Goal: Information Seeking & Learning: Check status

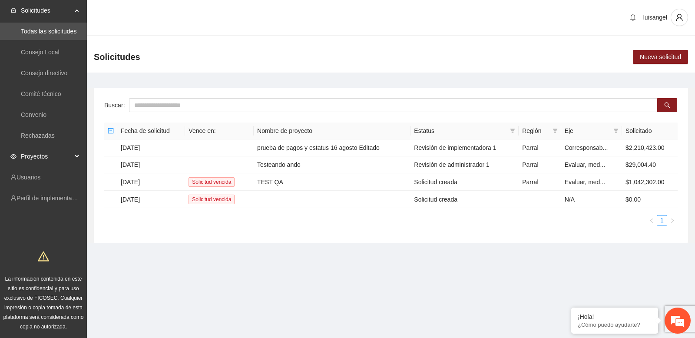
click at [62, 157] on span "Proyectos" at bounding box center [46, 156] width 51 height 17
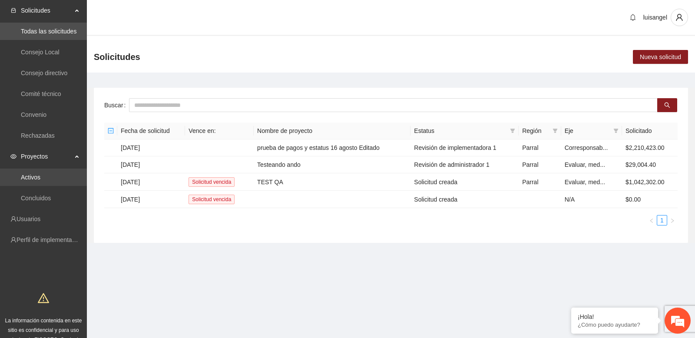
click at [40, 174] on link "Activos" at bounding box center [31, 177] width 20 height 7
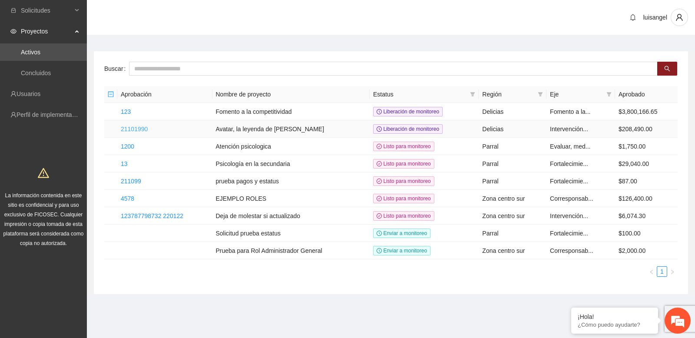
click at [145, 127] on link "21101990" at bounding box center [134, 128] width 27 height 7
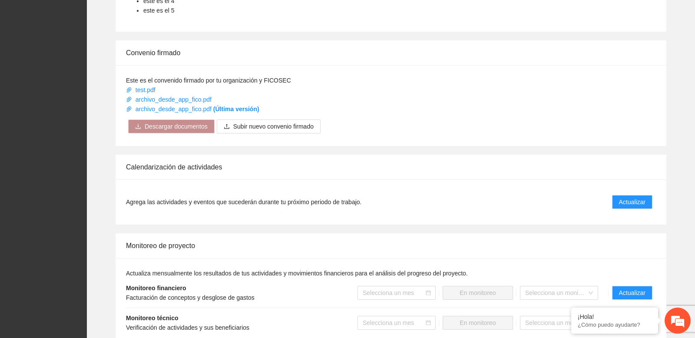
scroll to position [571, 0]
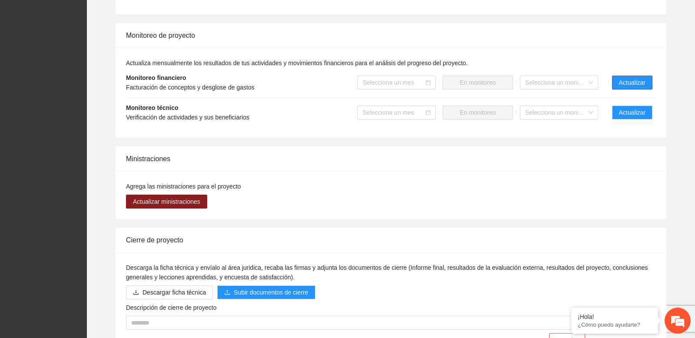
click at [619, 82] on span "Actualizar" at bounding box center [632, 83] width 26 height 10
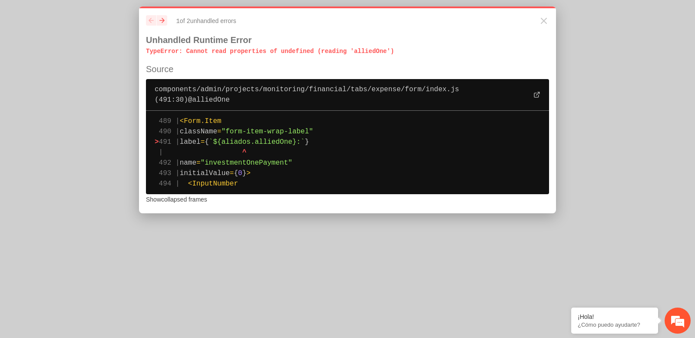
click at [246, 142] on span "`${aliados.alliedOne}:`" at bounding box center [257, 142] width 96 height 8
click at [285, 142] on span "`${aliados.alliedOne}:`" at bounding box center [257, 142] width 96 height 8
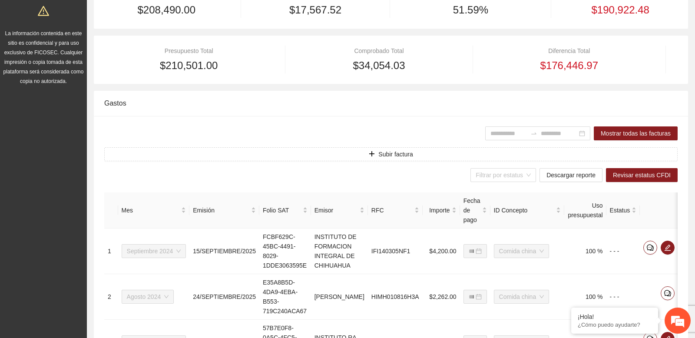
scroll to position [60, 0]
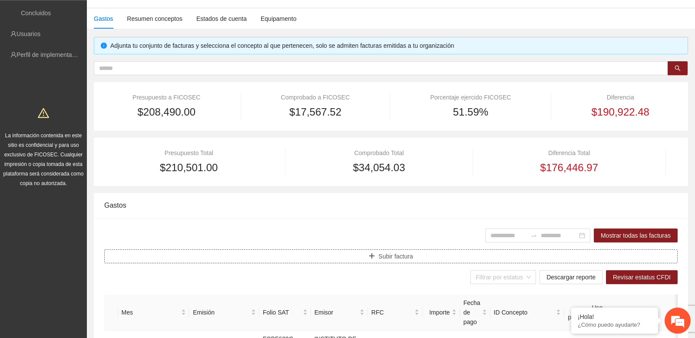
click at [375, 260] on button "Subir factura" at bounding box center [390, 256] width 573 height 14
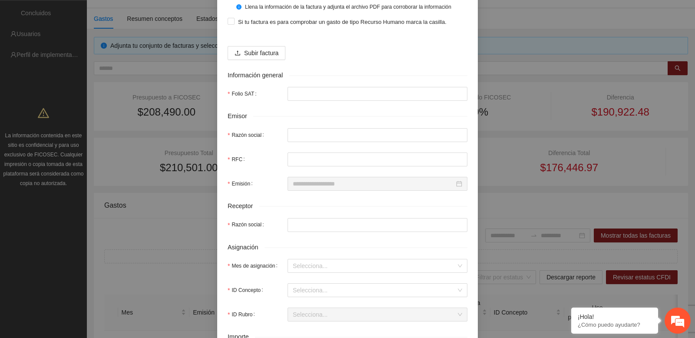
scroll to position [0, 0]
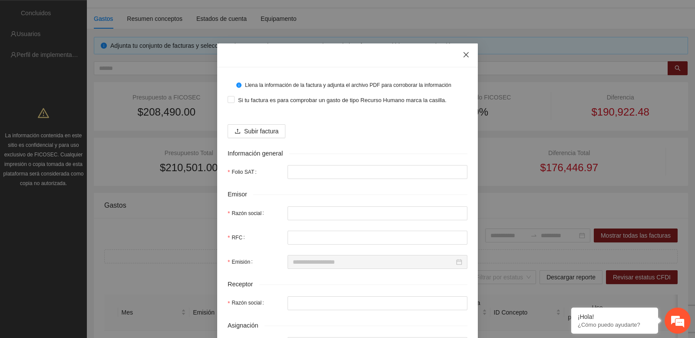
click at [465, 55] on icon "close" at bounding box center [465, 54] width 5 height 5
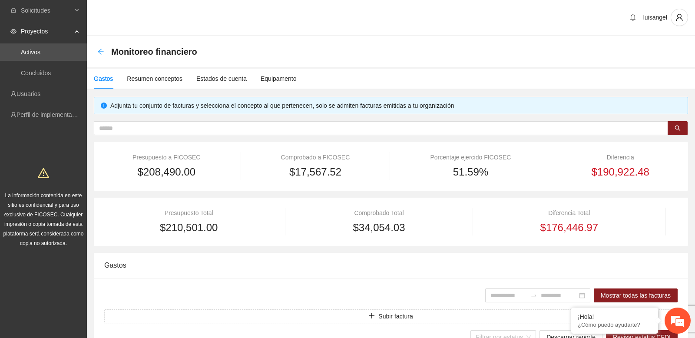
click at [101, 52] on icon "arrow-left" at bounding box center [101, 52] width 6 height 6
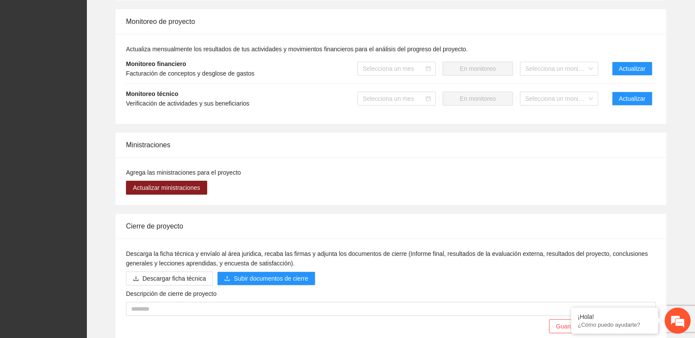
scroll to position [623, 0]
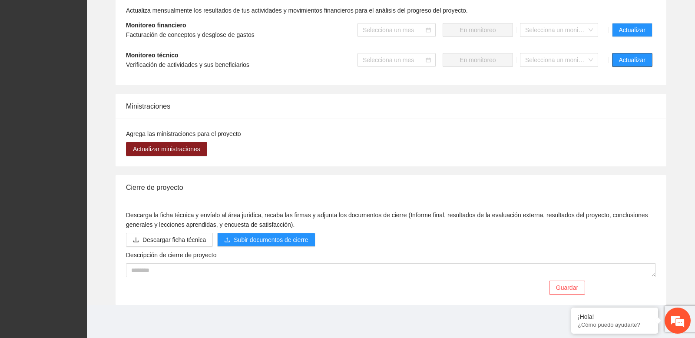
click at [631, 60] on span "Actualizar" at bounding box center [632, 60] width 26 height 10
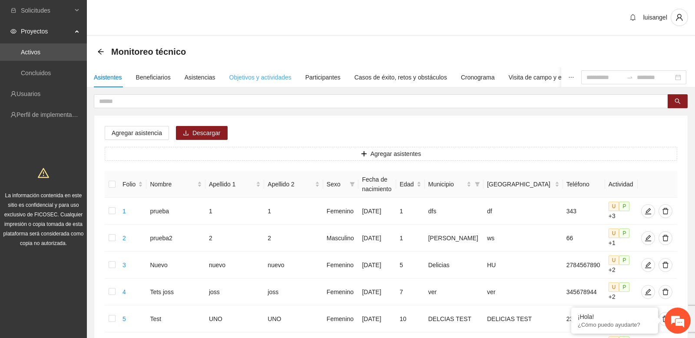
click at [263, 82] on div "Objetivos y actividades" at bounding box center [260, 77] width 62 height 20
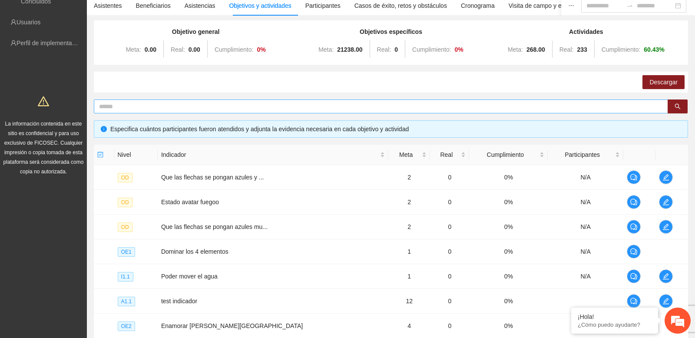
scroll to position [72, 0]
click at [662, 176] on icon "edit" at bounding box center [665, 176] width 7 height 7
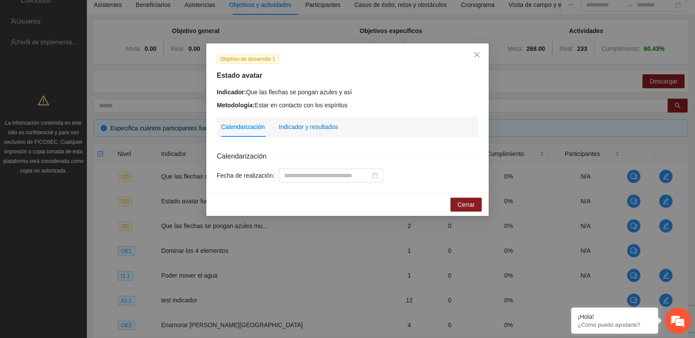
click at [314, 123] on div "Indicador y resultados" at bounding box center [307, 127] width 59 height 10
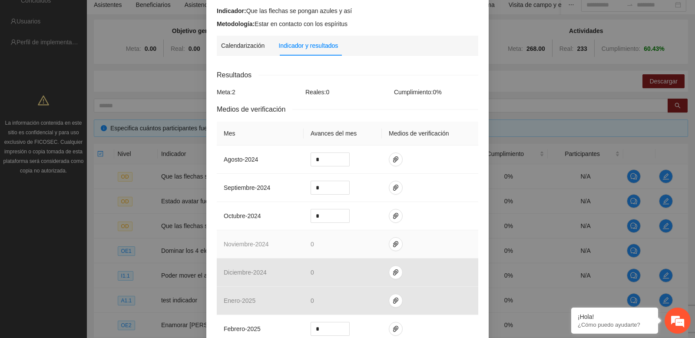
scroll to position [0, 0]
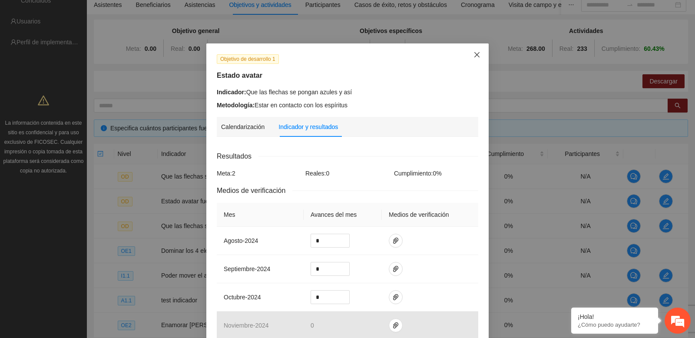
click at [481, 56] on span "Close" at bounding box center [476, 54] width 23 height 23
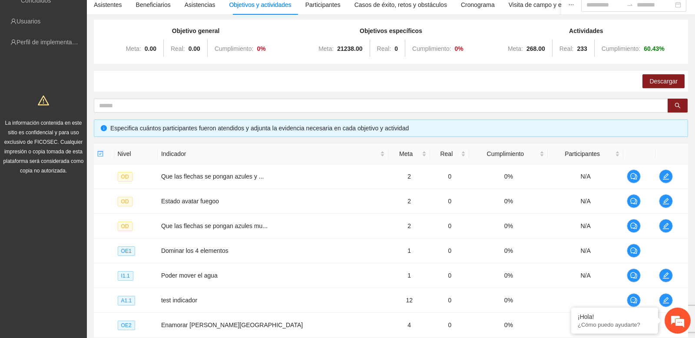
click at [143, 86] on div "Descargar" at bounding box center [391, 81] width 594 height 21
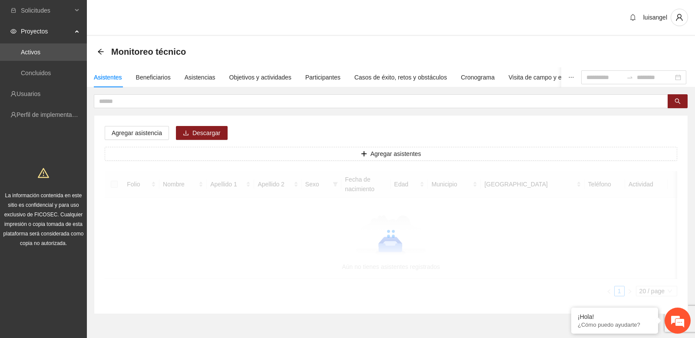
click at [179, 23] on div "luisangel" at bounding box center [391, 18] width 608 height 36
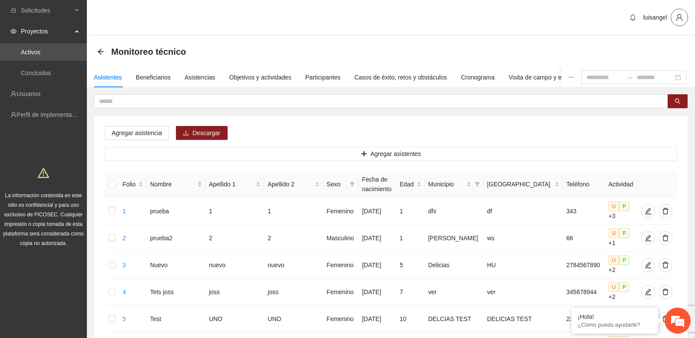
click at [677, 21] on button "button" at bounding box center [678, 17] width 17 height 17
click at [652, 48] on span "Cerrar sesión" at bounding box center [654, 51] width 55 height 10
